Goal: Find specific page/section: Find specific page/section

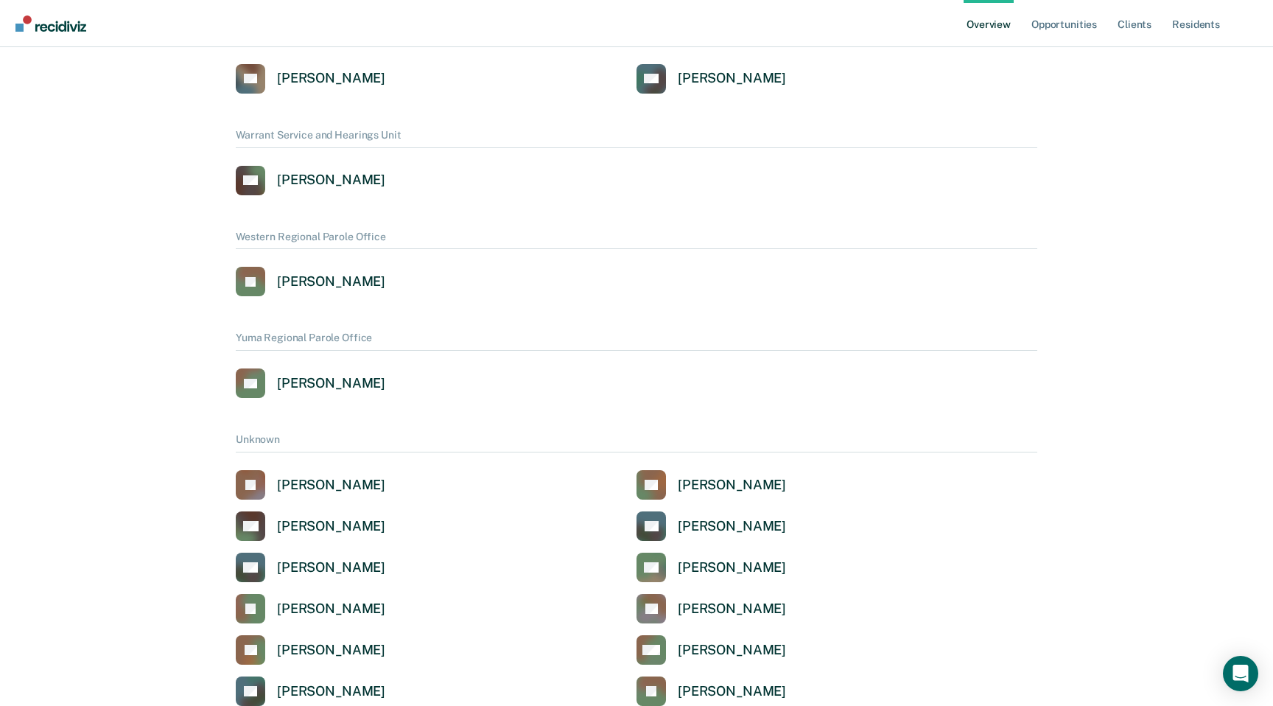
scroll to position [1211, 0]
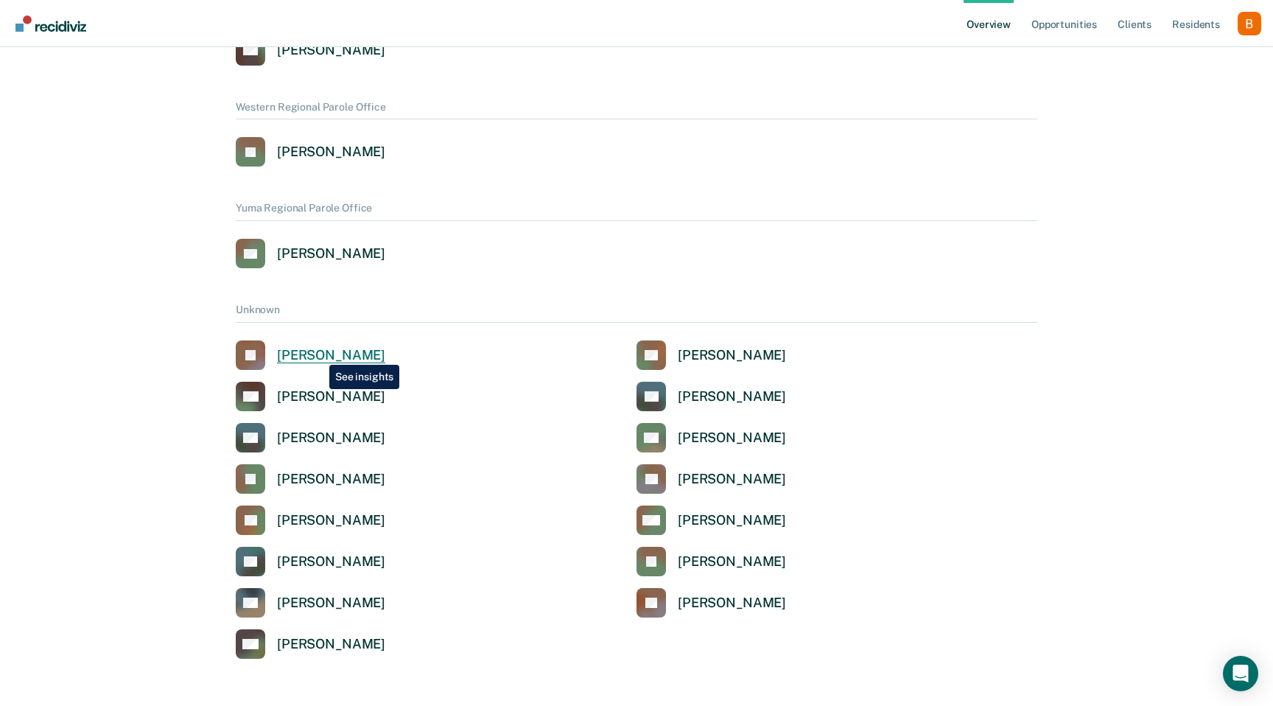
click at [318, 354] on div "[PERSON_NAME]" at bounding box center [331, 355] width 108 height 17
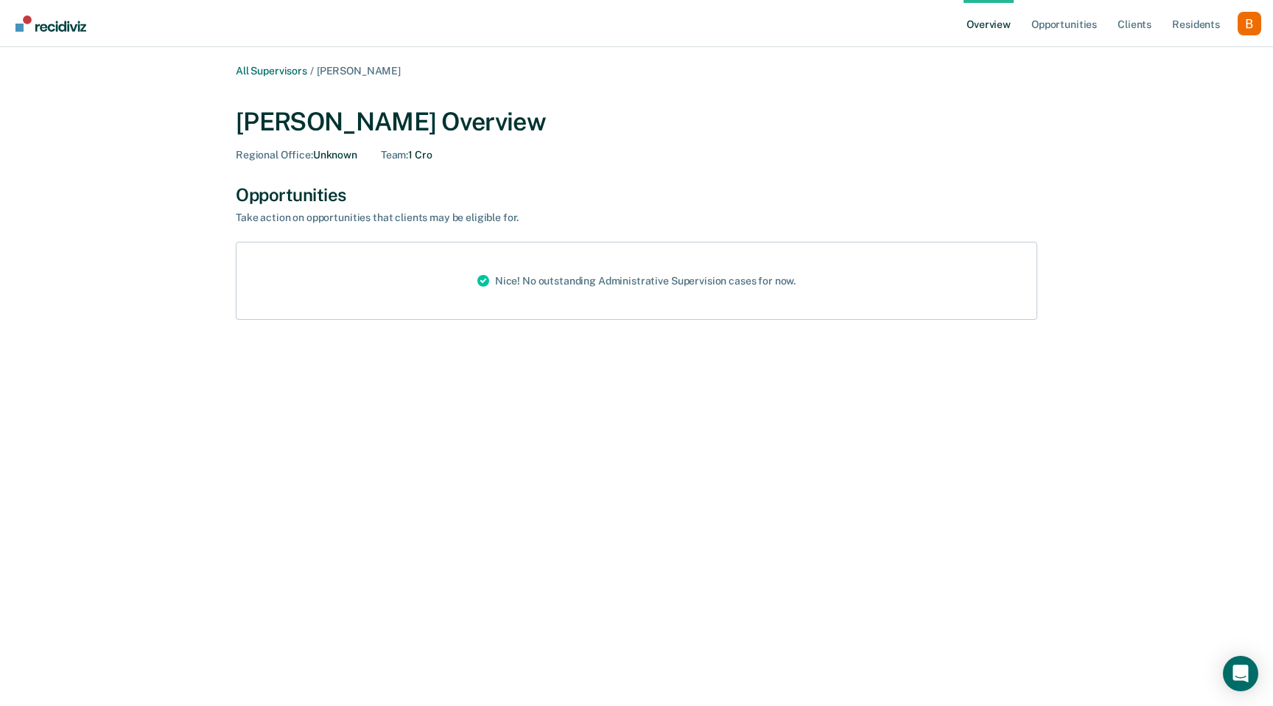
click at [1244, 27] on div "Profile dropdown button" at bounding box center [1250, 24] width 24 height 24
click at [1185, 55] on link "Profile" at bounding box center [1190, 59] width 119 height 13
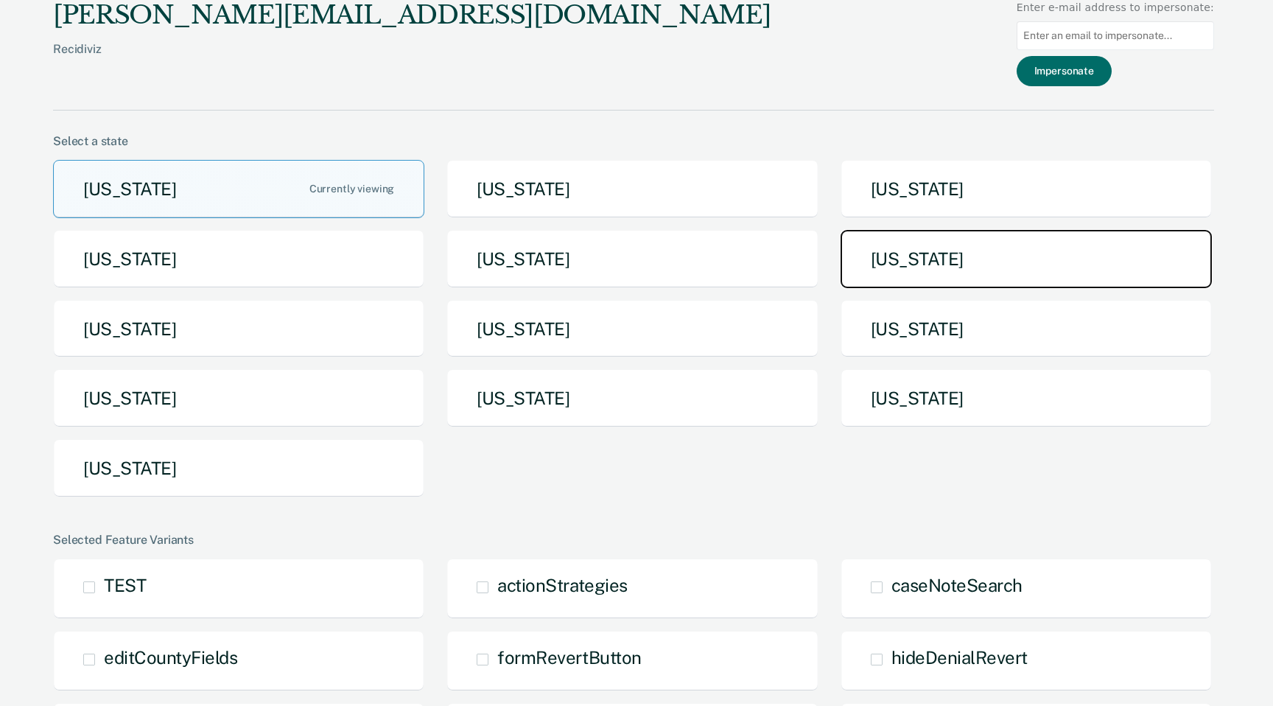
click at [955, 266] on button "[US_STATE]" at bounding box center [1026, 259] width 371 height 58
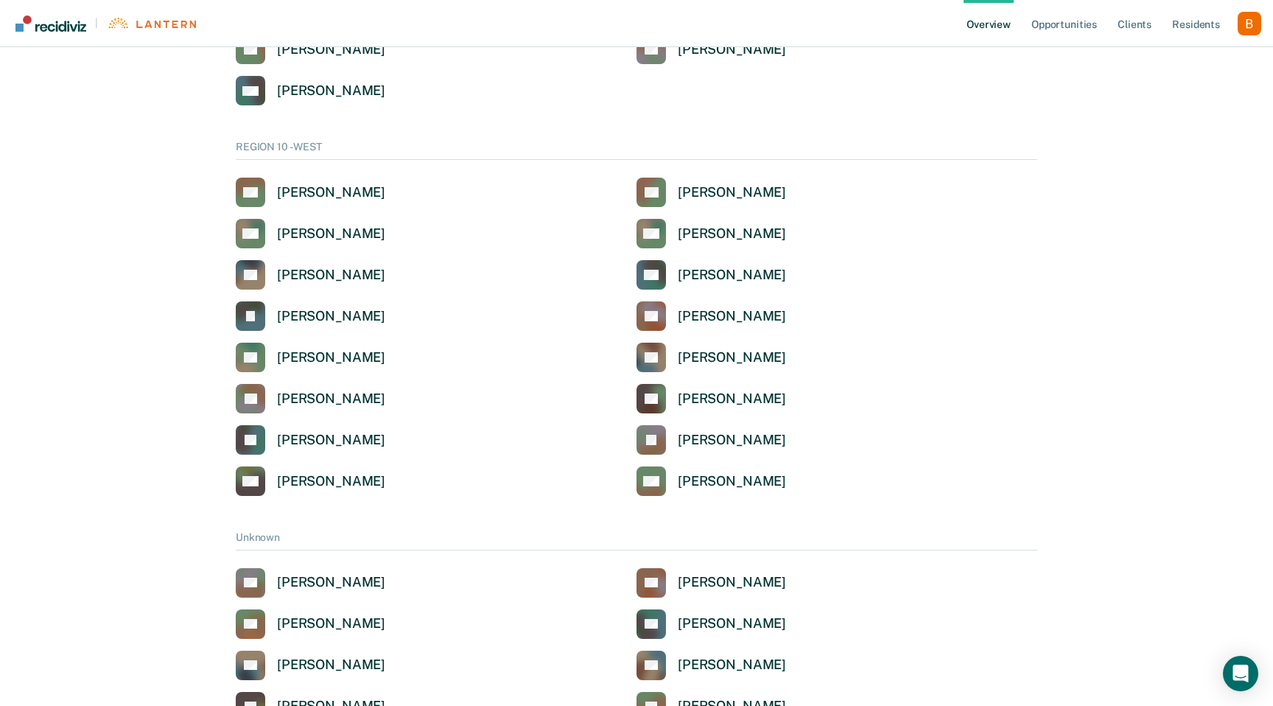
scroll to position [3458, 0]
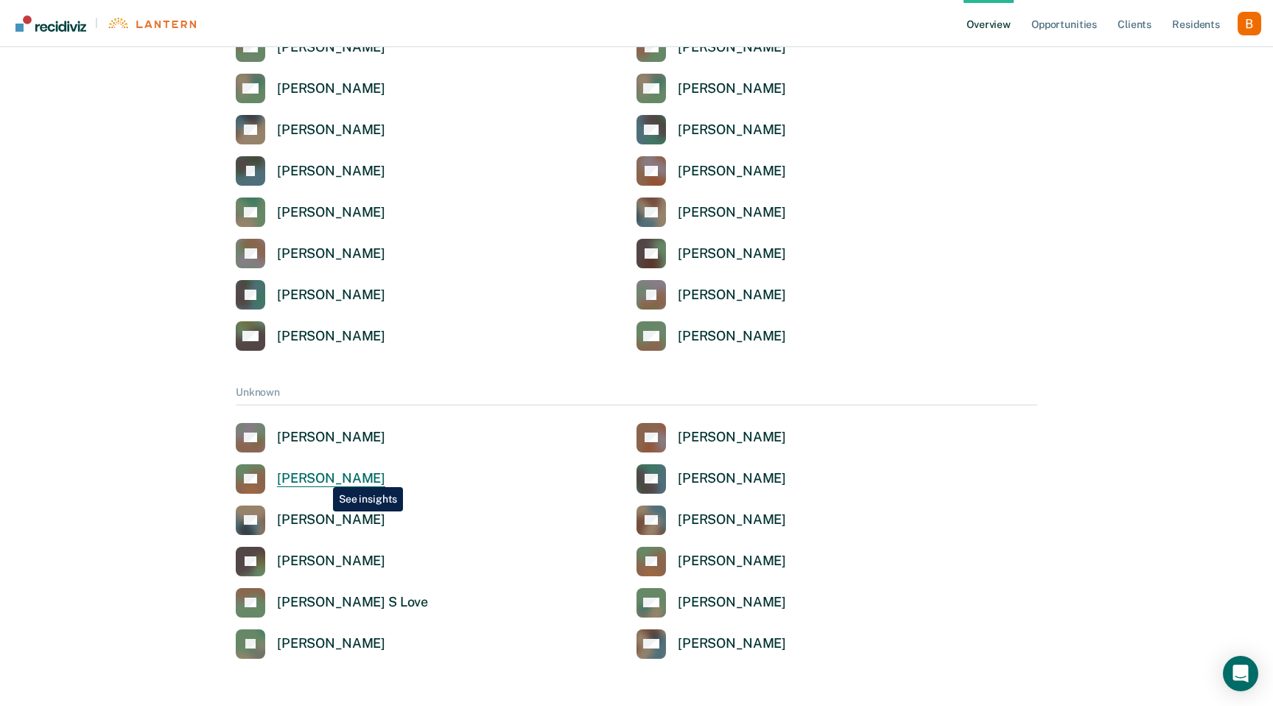
click at [322, 476] on div "[PERSON_NAME]" at bounding box center [331, 478] width 108 height 17
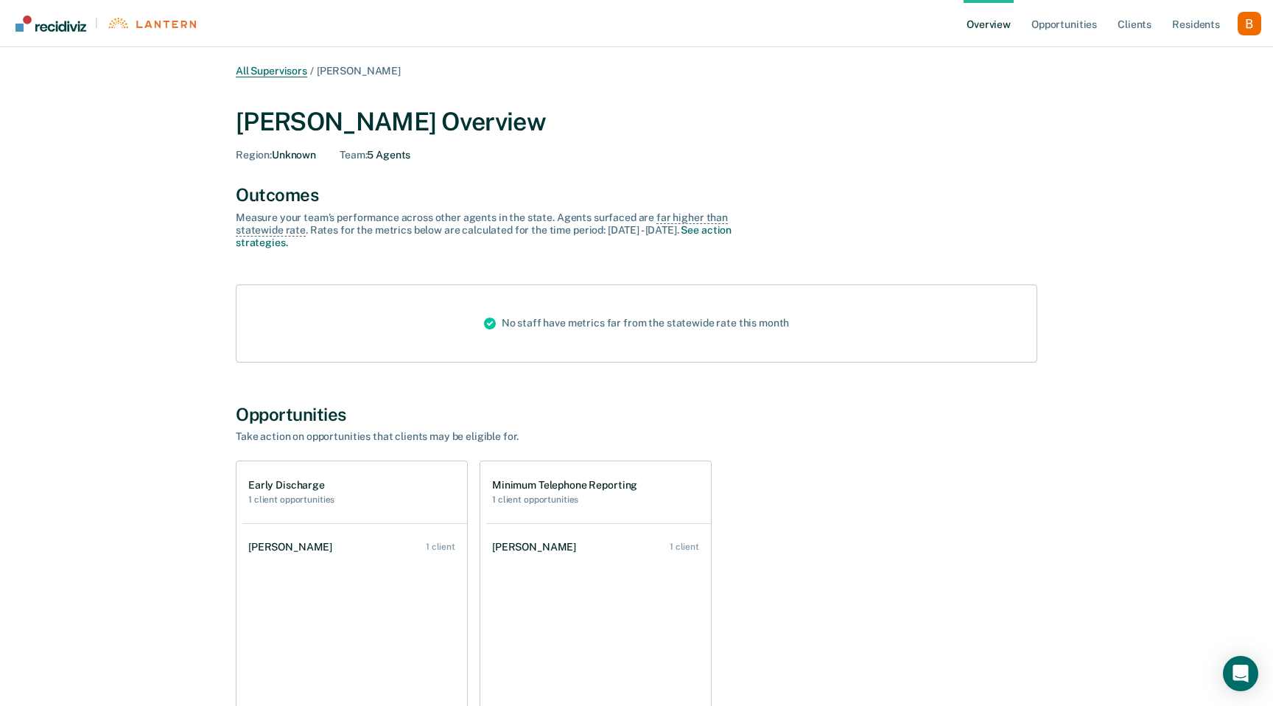
click at [268, 69] on link "All Supervisors" at bounding box center [271, 71] width 71 height 13
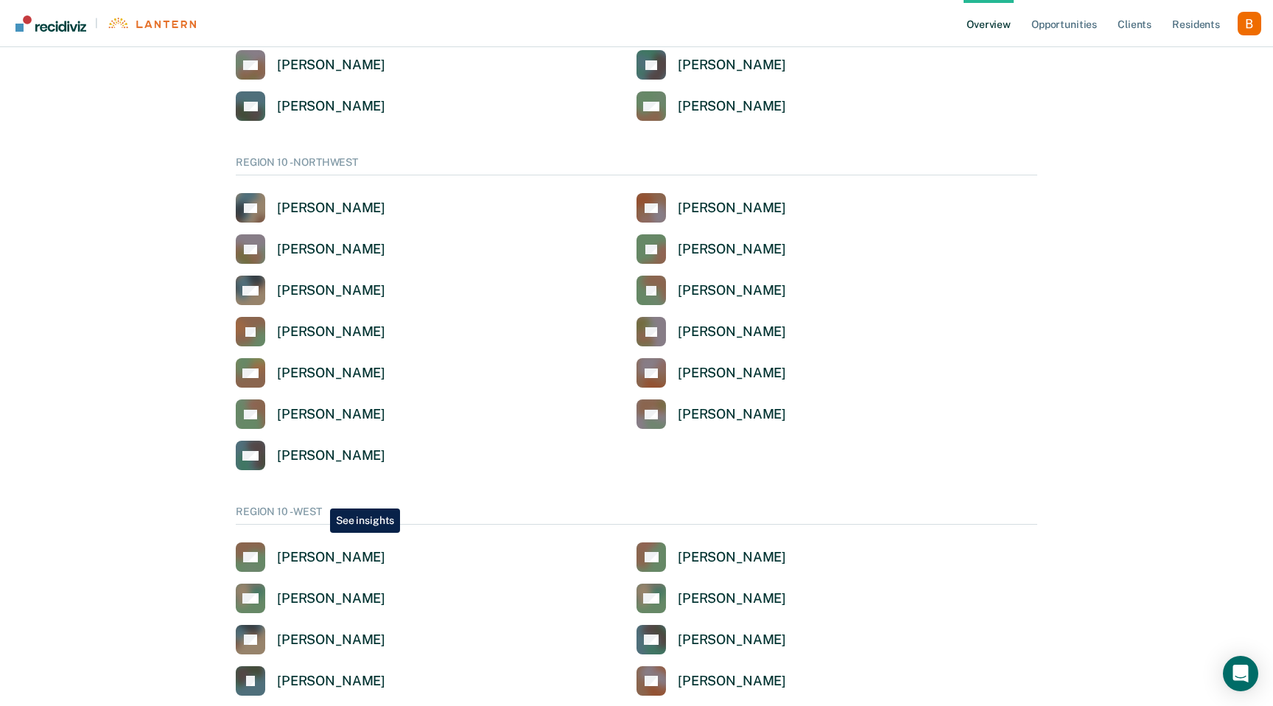
scroll to position [3458, 0]
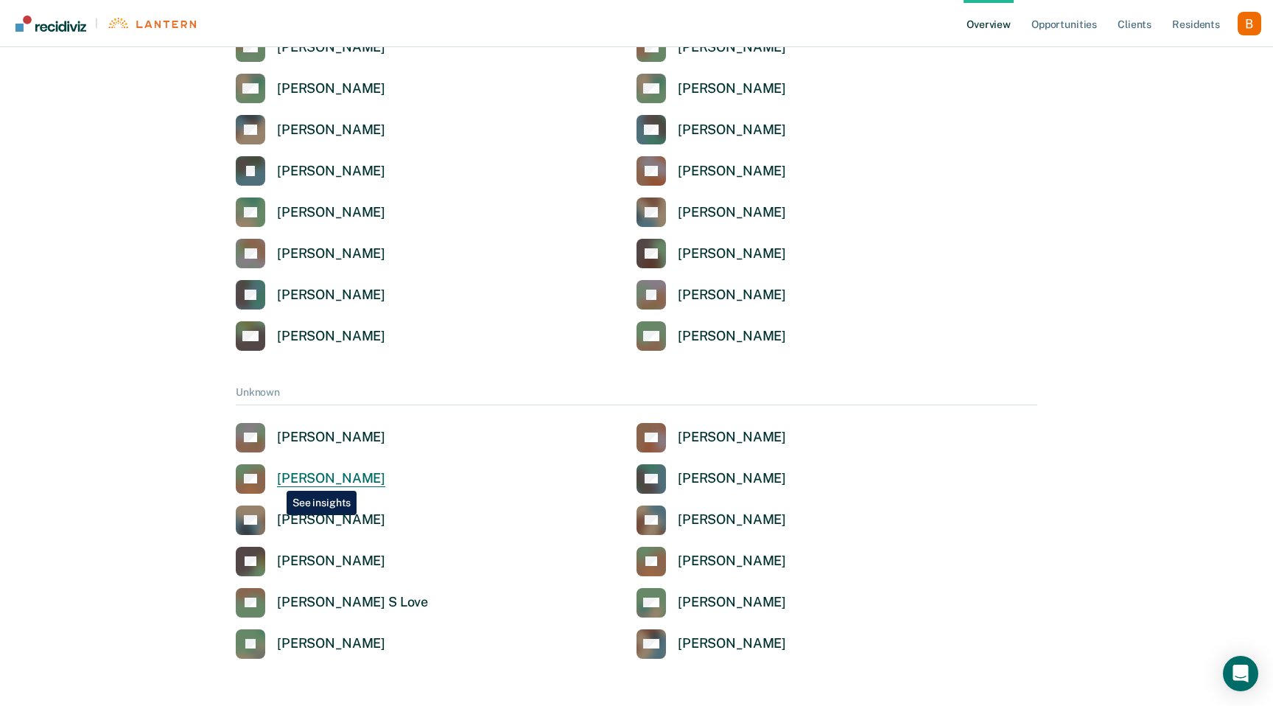
drag, startPoint x: 374, startPoint y: 480, endPoint x: 276, endPoint y: 480, distance: 98.0
click at [276, 480] on div "KD [PERSON_NAME]" at bounding box center [436, 478] width 401 height 29
copy div "[PERSON_NAME]"
drag, startPoint x: 785, startPoint y: 477, endPoint x: 681, endPoint y: 480, distance: 103.9
click at [681, 480] on div "AE Amanda K Elliott" at bounding box center [837, 478] width 401 height 29
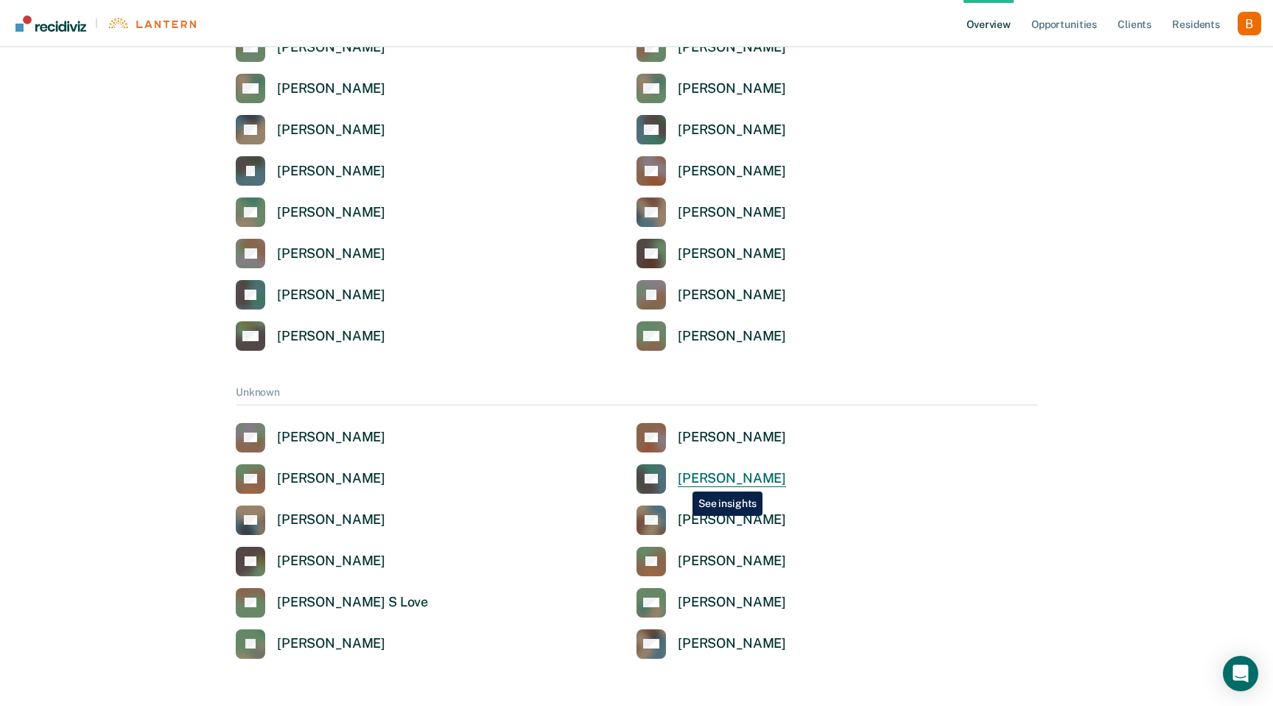
copy div "[PERSON_NAME]"
drag, startPoint x: 803, startPoint y: 525, endPoint x: 677, endPoint y: 513, distance: 126.5
click at [677, 513] on div "CF Chasity D Flynn" at bounding box center [837, 519] width 401 height 29
copy div "[PERSON_NAME]"
drag, startPoint x: 411, startPoint y: 520, endPoint x: 273, endPoint y: 516, distance: 137.8
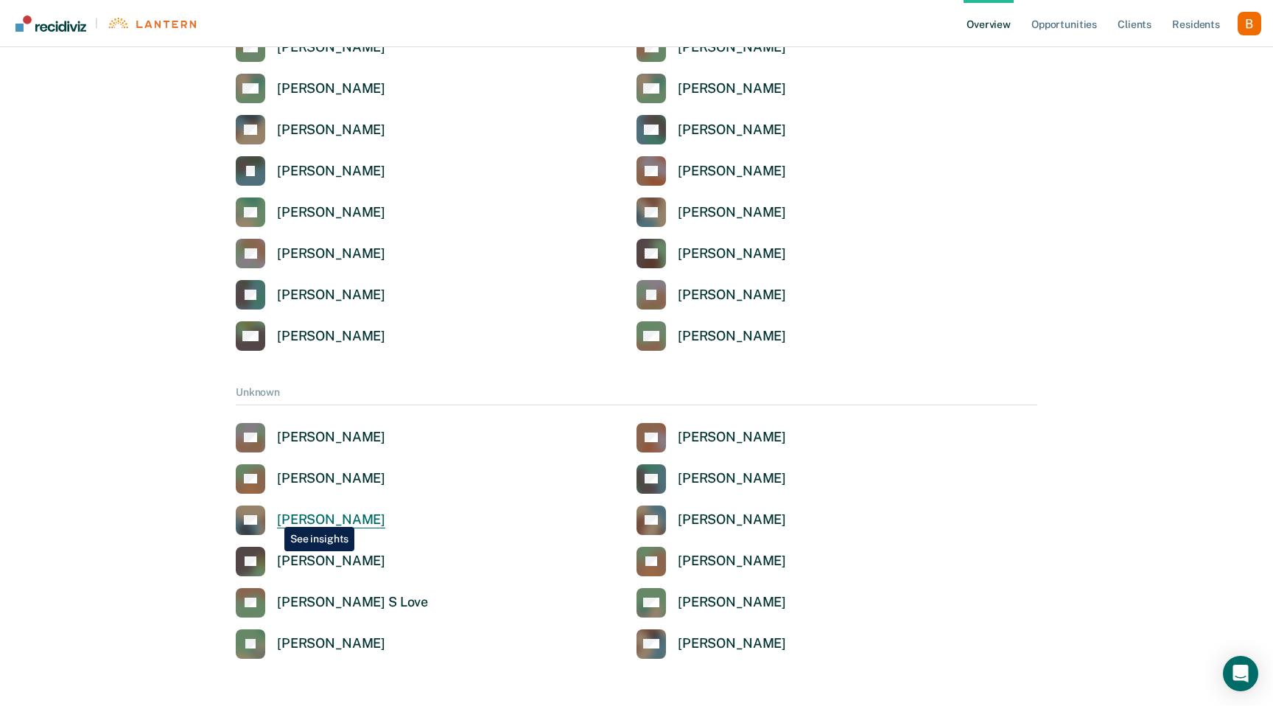
click at [273, 516] on div "SF Scott D Fleisher" at bounding box center [436, 519] width 401 height 29
copy div "Scott D Fleisher"
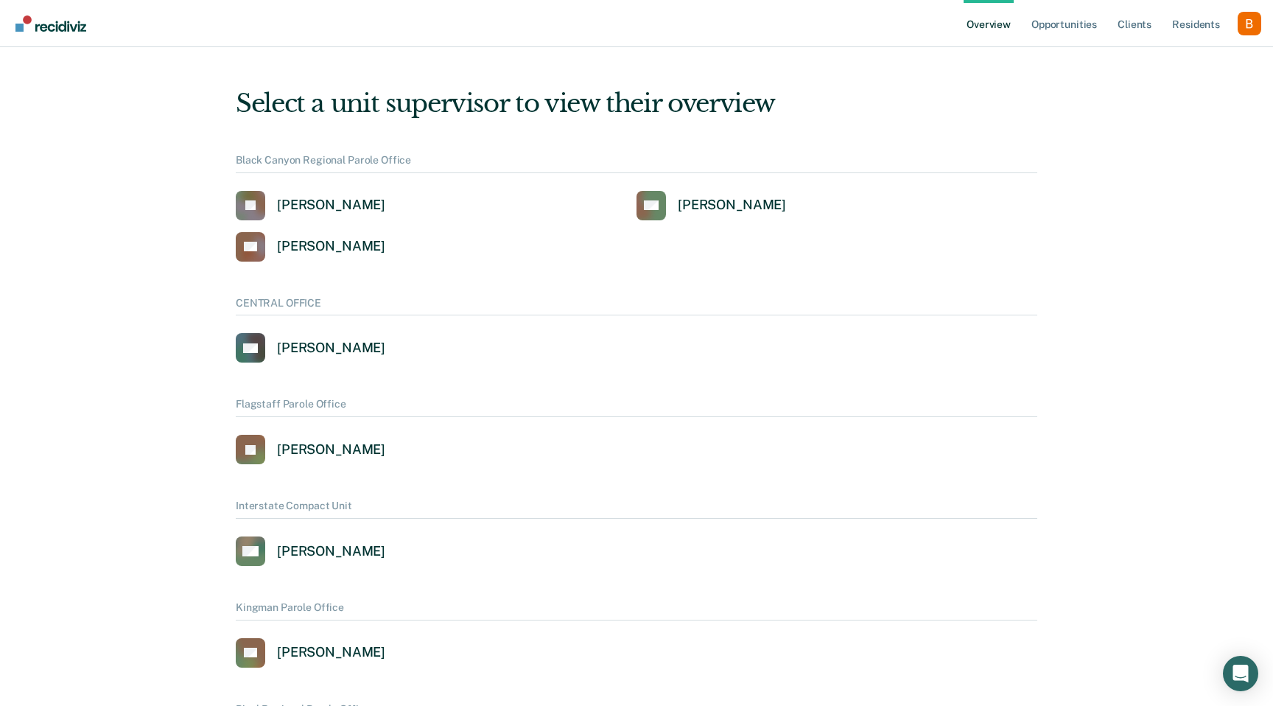
click at [1249, 31] on div "Profile dropdown button" at bounding box center [1250, 24] width 24 height 24
click at [1188, 56] on link "Profile" at bounding box center [1190, 59] width 119 height 13
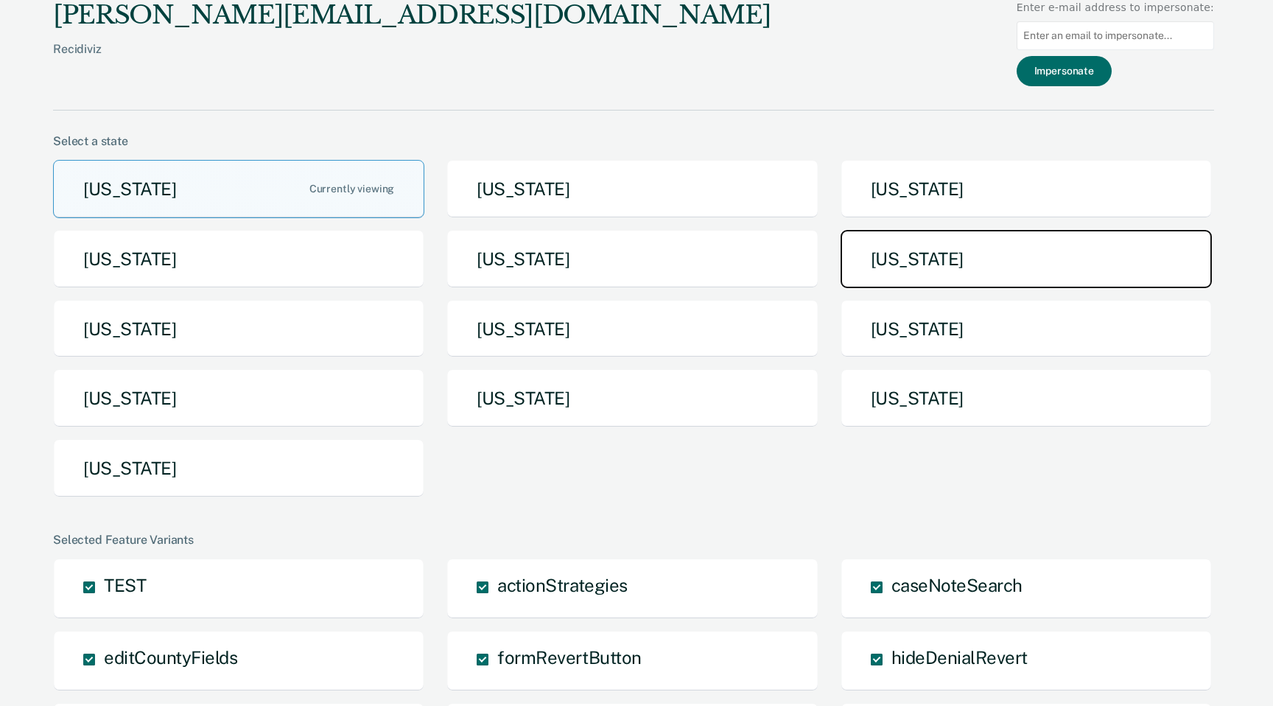
click at [891, 253] on button "[US_STATE]" at bounding box center [1026, 259] width 371 height 58
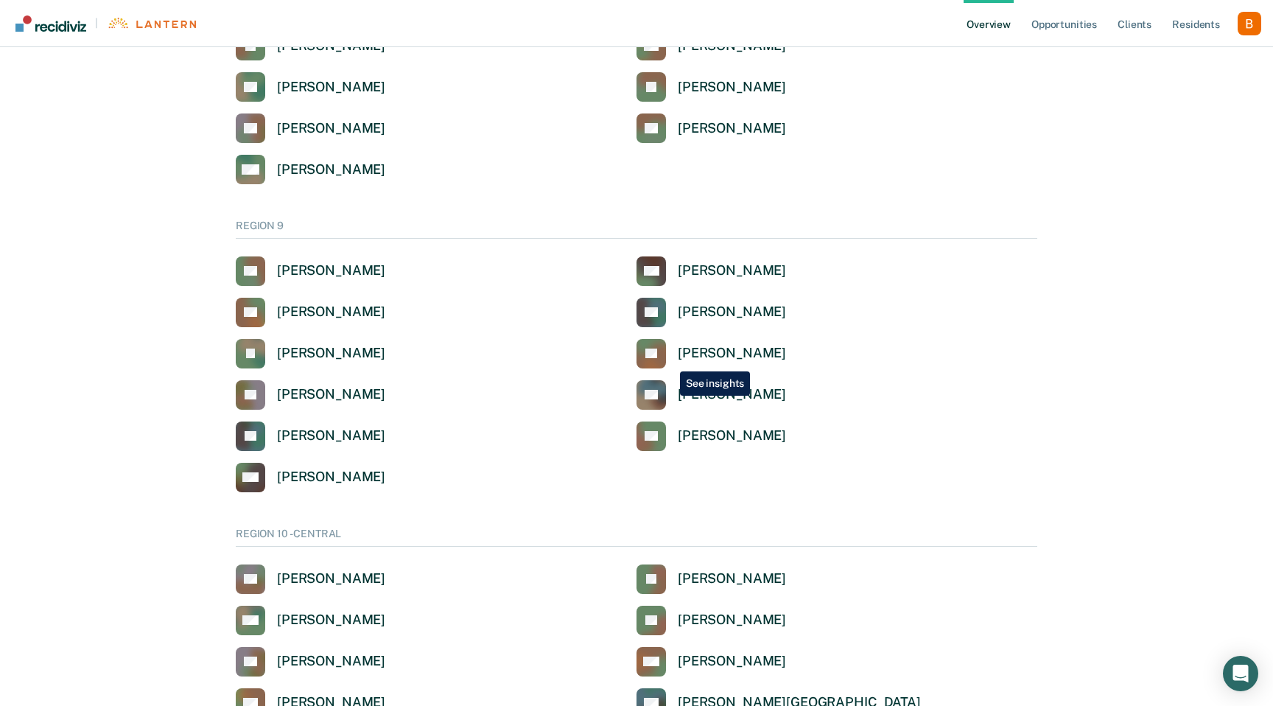
scroll to position [3458, 0]
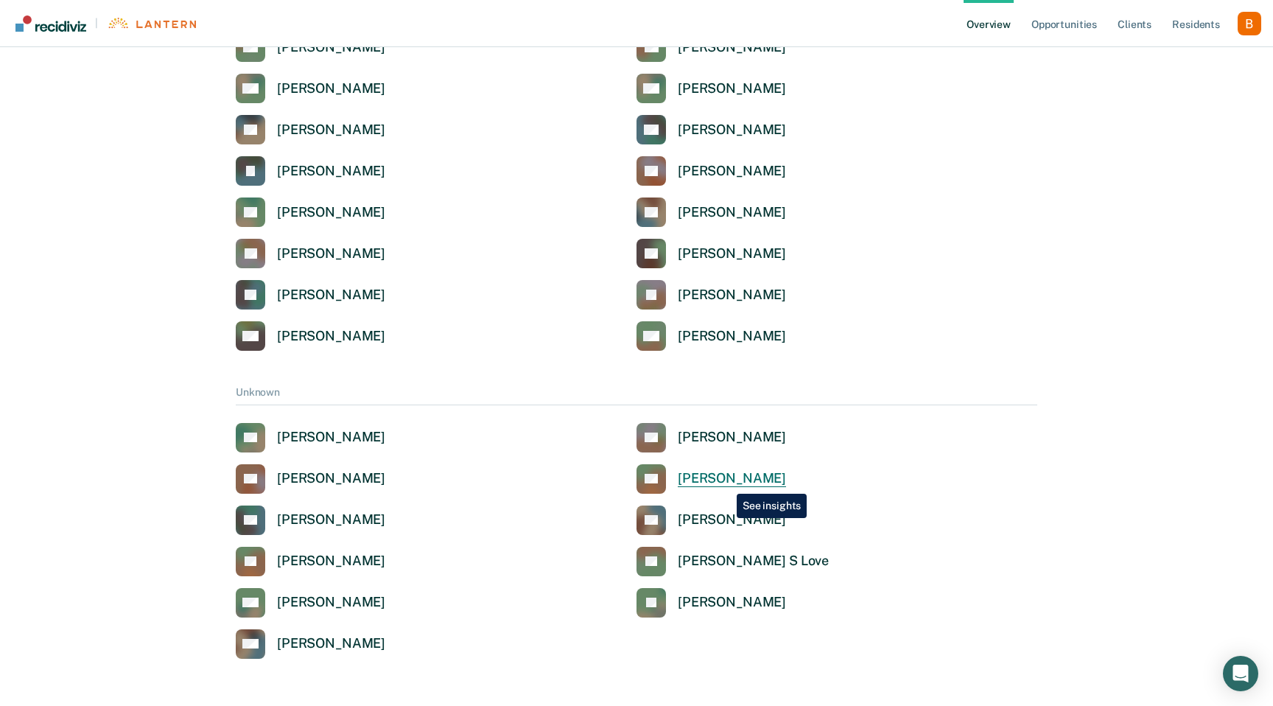
click at [726, 483] on div "[PERSON_NAME]" at bounding box center [732, 478] width 108 height 17
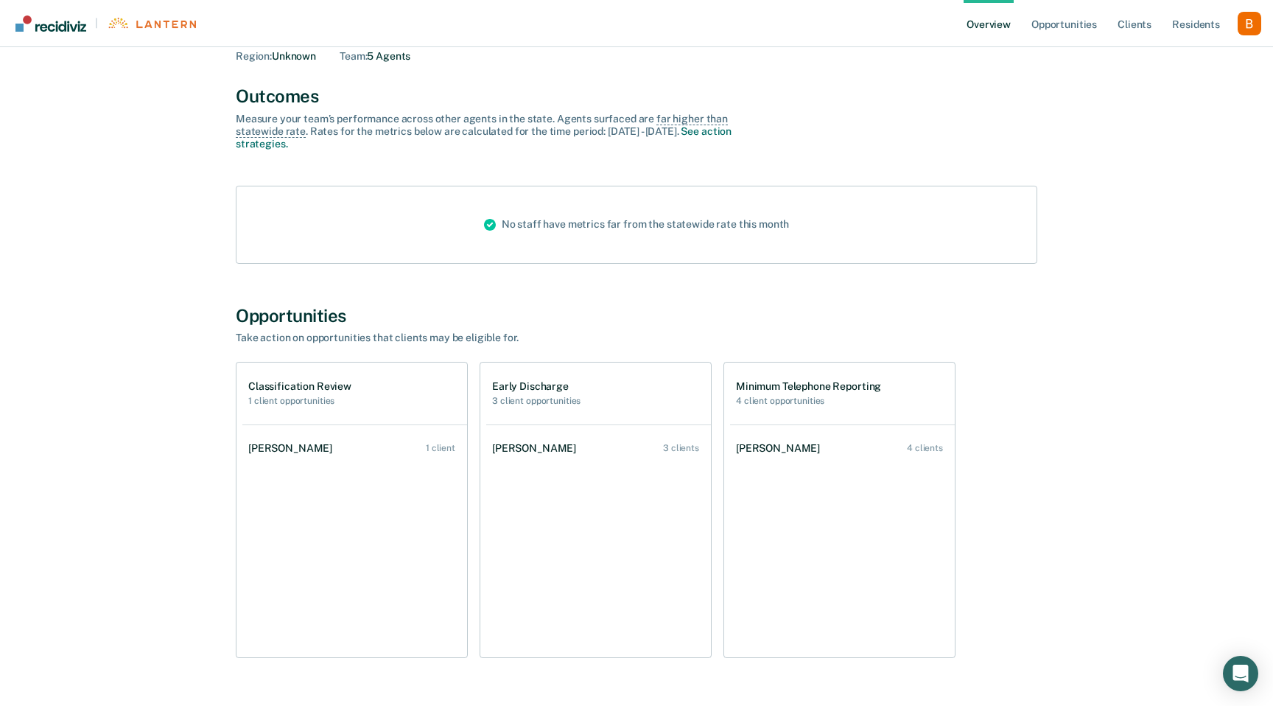
scroll to position [98, 0]
click at [640, 329] on div "Opportunities Take action on opportunities that clients may be eligible for." at bounding box center [637, 326] width 802 height 40
click at [545, 348] on div "Opportunities Take action on opportunities that clients may be eligible for. Cl…" at bounding box center [637, 483] width 802 height 354
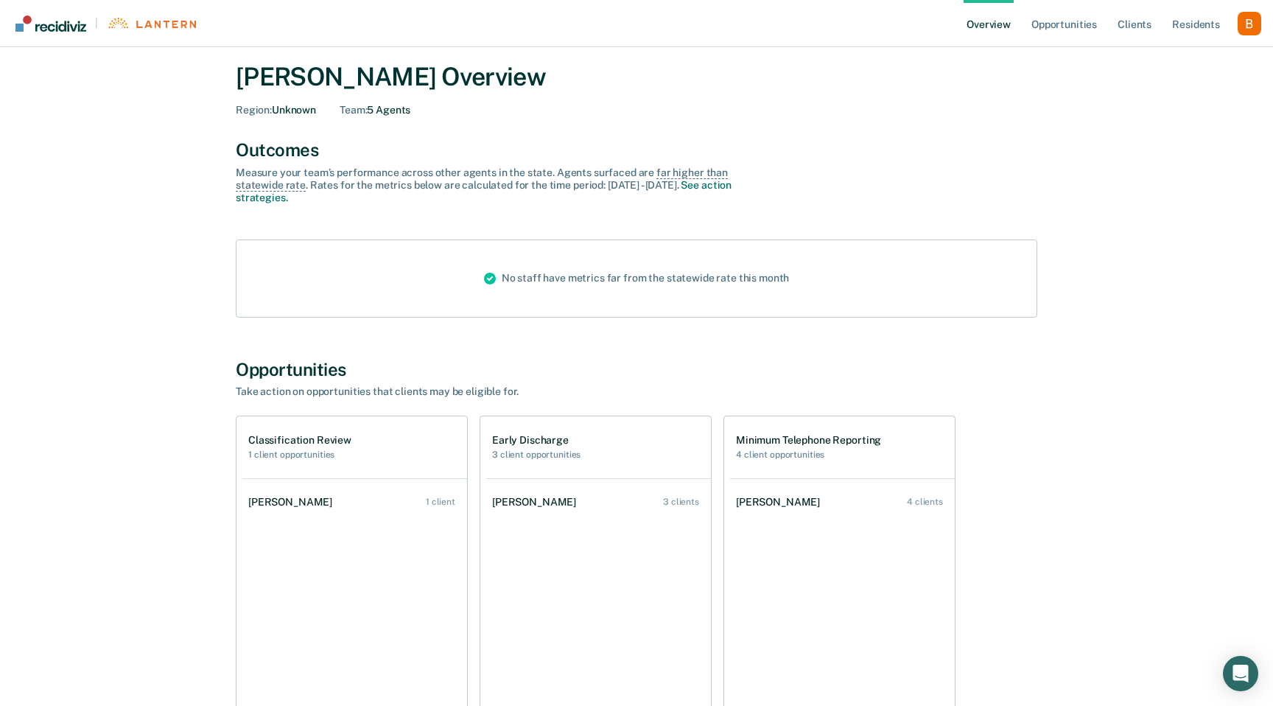
scroll to position [0, 0]
